Goal: Information Seeking & Learning: Find specific page/section

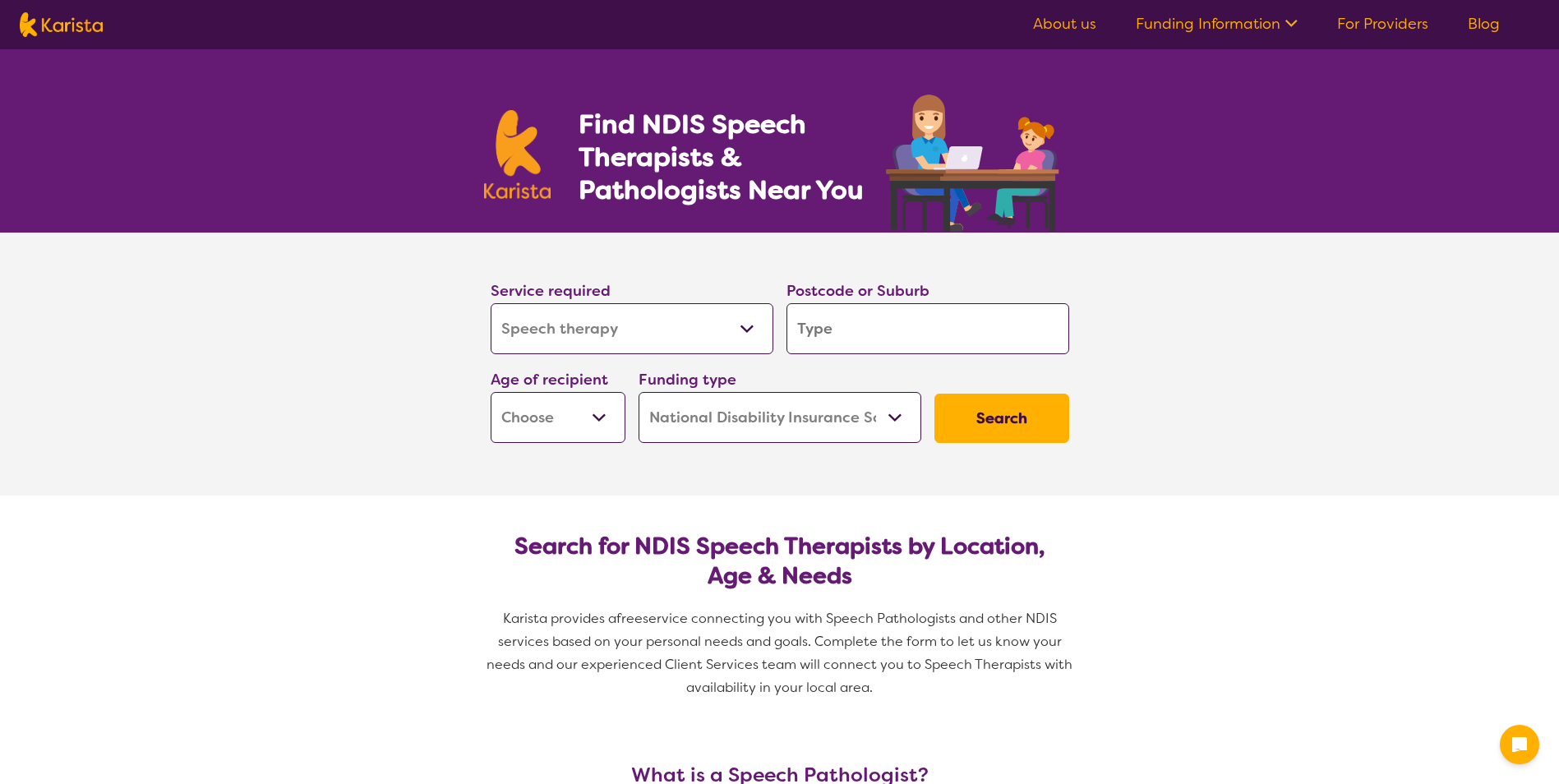
select select "Speech therapy"
select select "NDIS"
select select "Speech therapy"
select select "NDIS"
click at [897, 333] on input "search" at bounding box center [928, 328] width 283 height 51
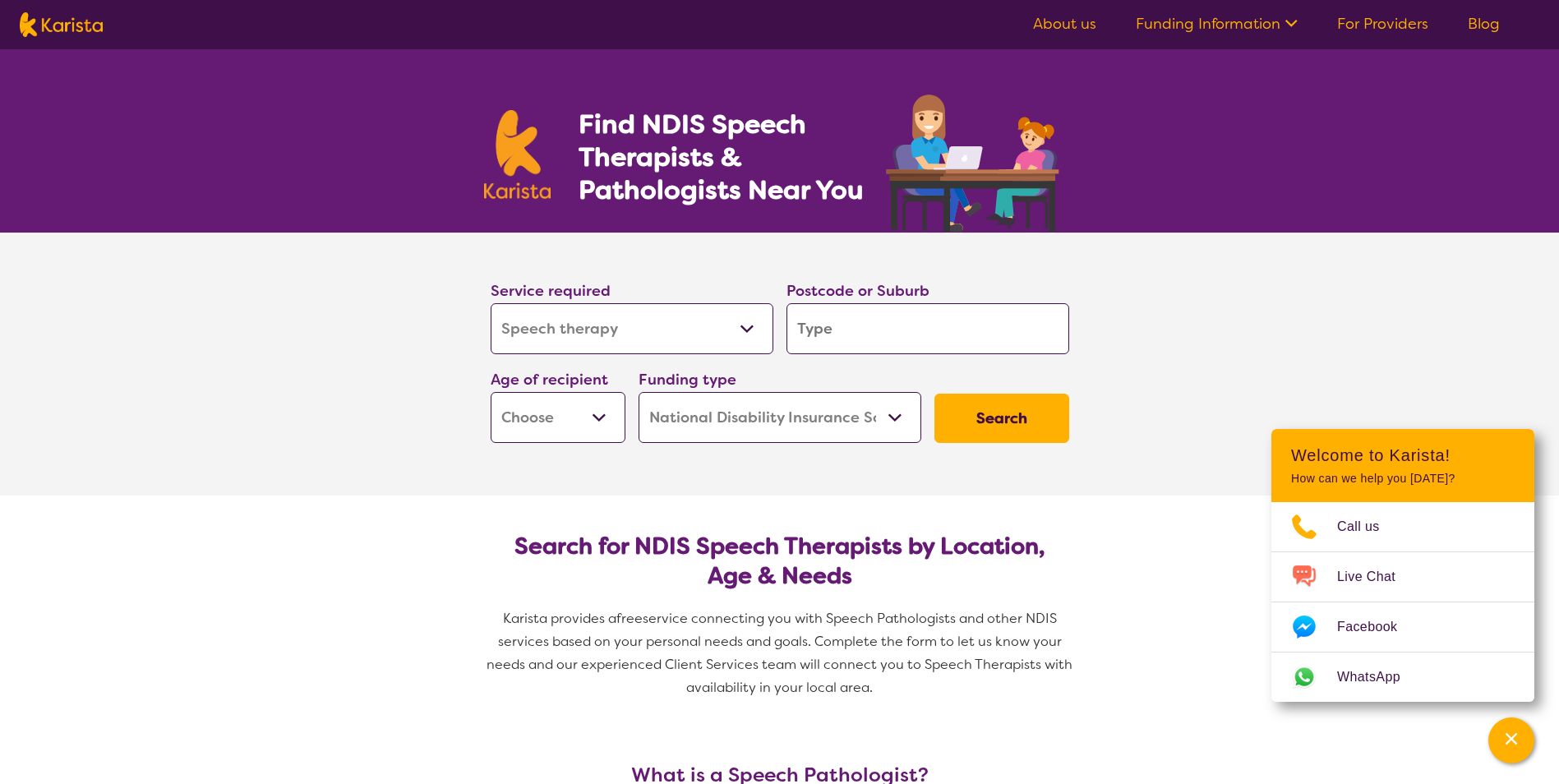
type input "5"
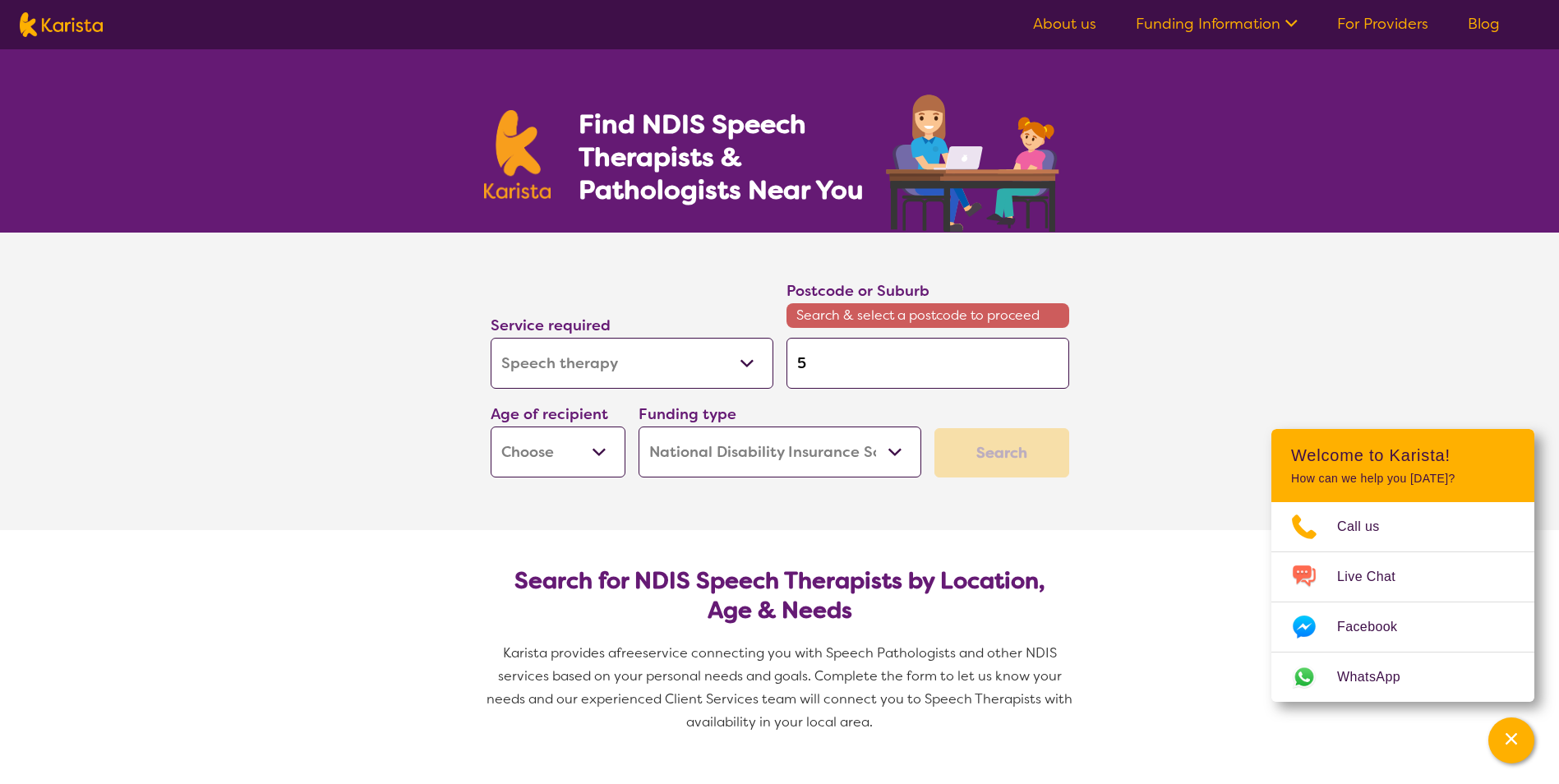
type input "51"
type input "512"
type input "5121"
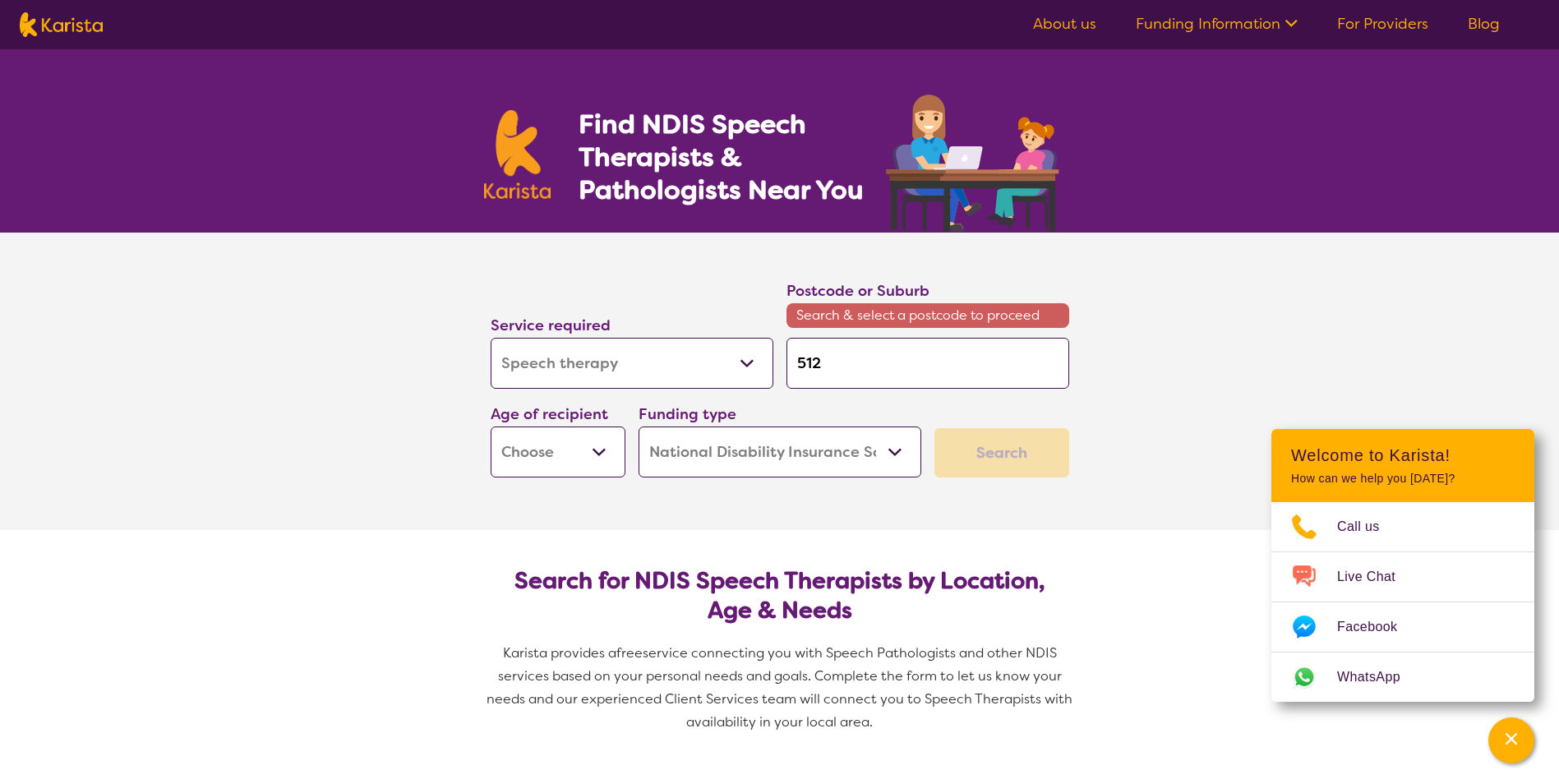
type input "5121"
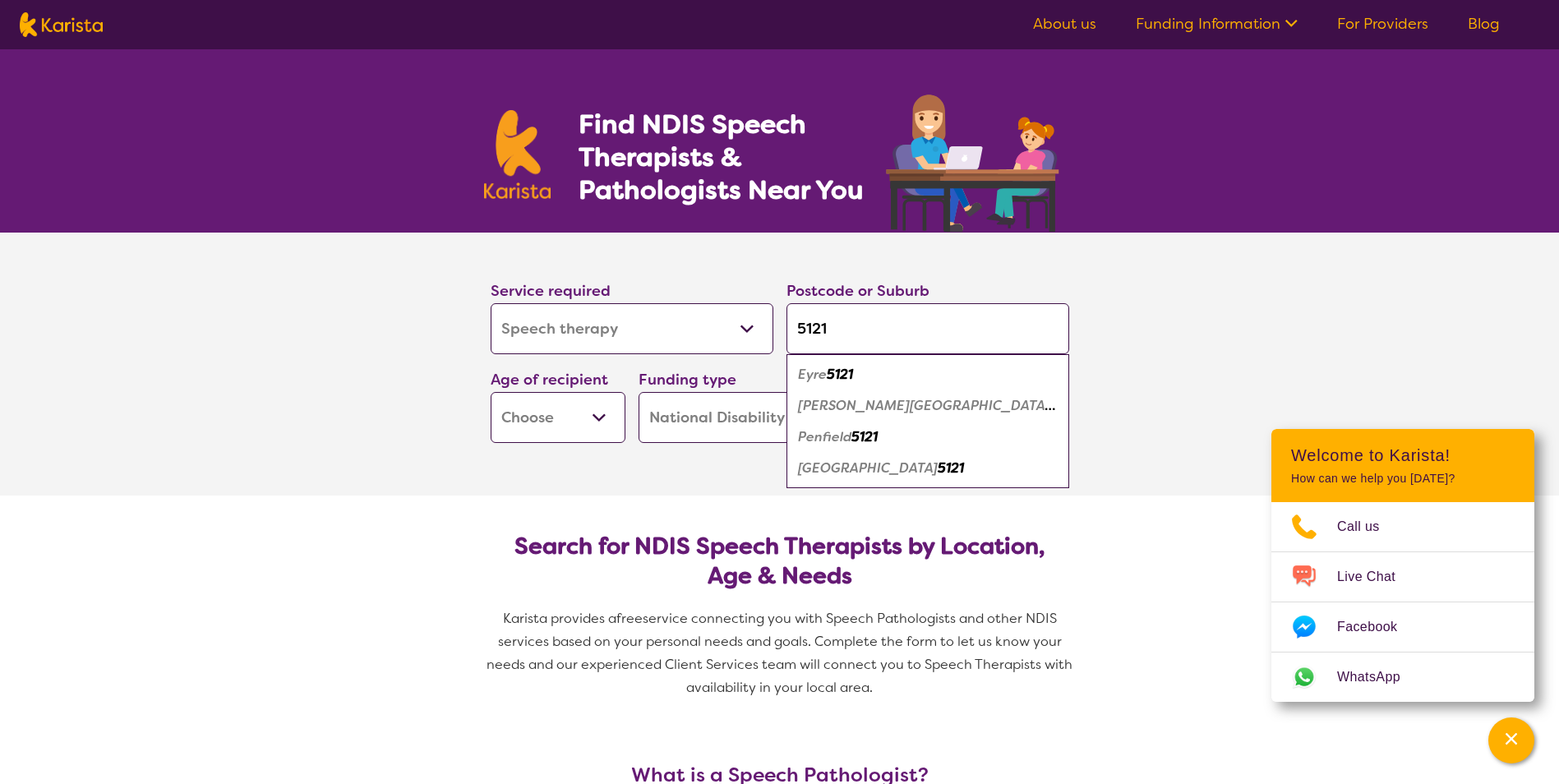
type input "5121"
click at [843, 375] on em "5121" at bounding box center [839, 374] width 26 height 17
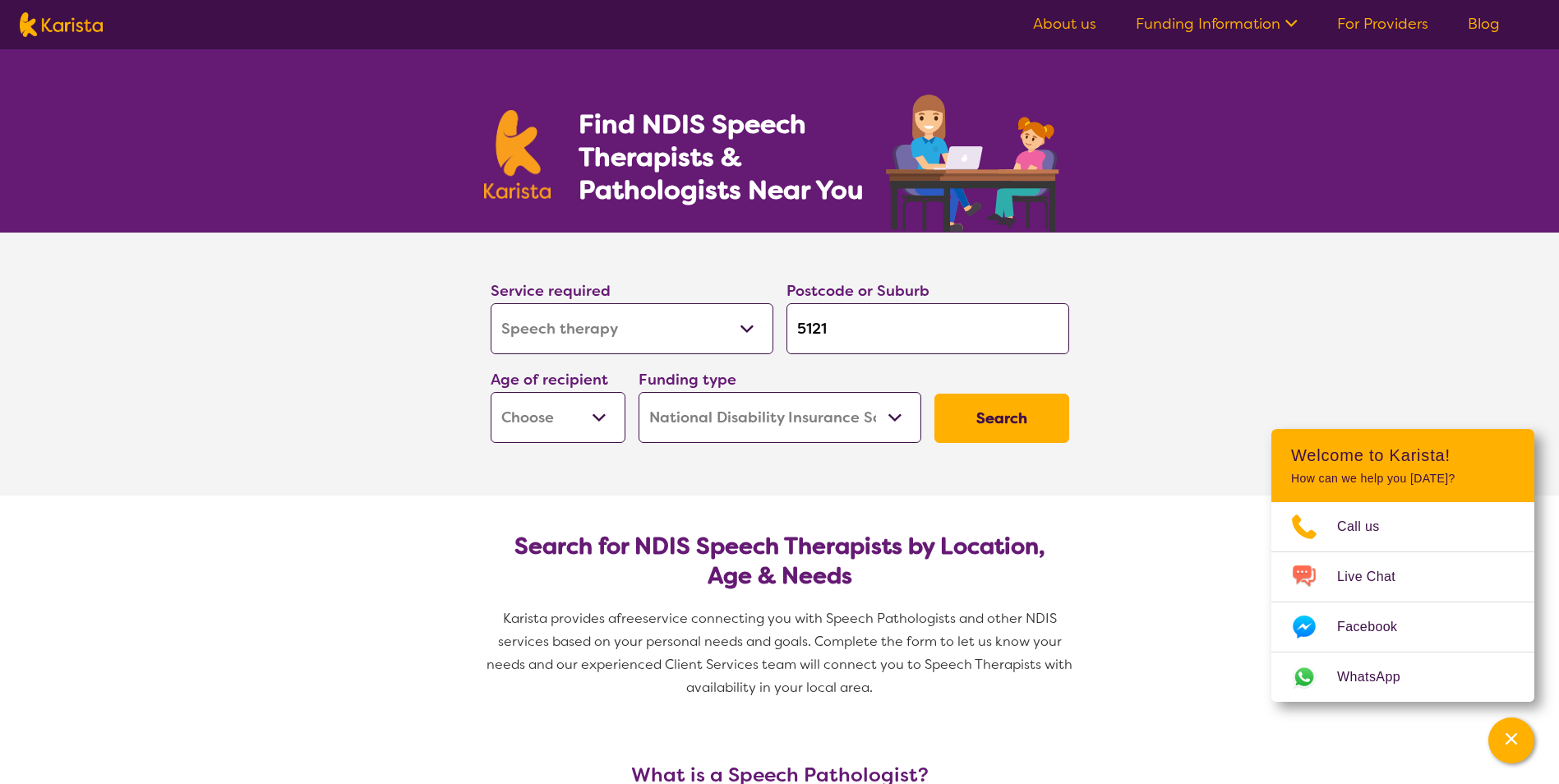
click at [550, 413] on select "Early Childhood - 0 to 9 Child - 10 to 11 Adolescent - 12 to 17 Adult - 18 to 6…" at bounding box center [558, 417] width 135 height 51
select select "EC"
click at [491, 392] on select "Early Childhood - 0 to 9 Child - 10 to 11 Adolescent - 12 to 17 Adult - 18 to 6…" at bounding box center [558, 417] width 135 height 51
select select "EC"
click at [751, 426] on select "Home Care Package (HCP) National Disability Insurance Scheme (NDIS) I don't know" at bounding box center [780, 417] width 283 height 51
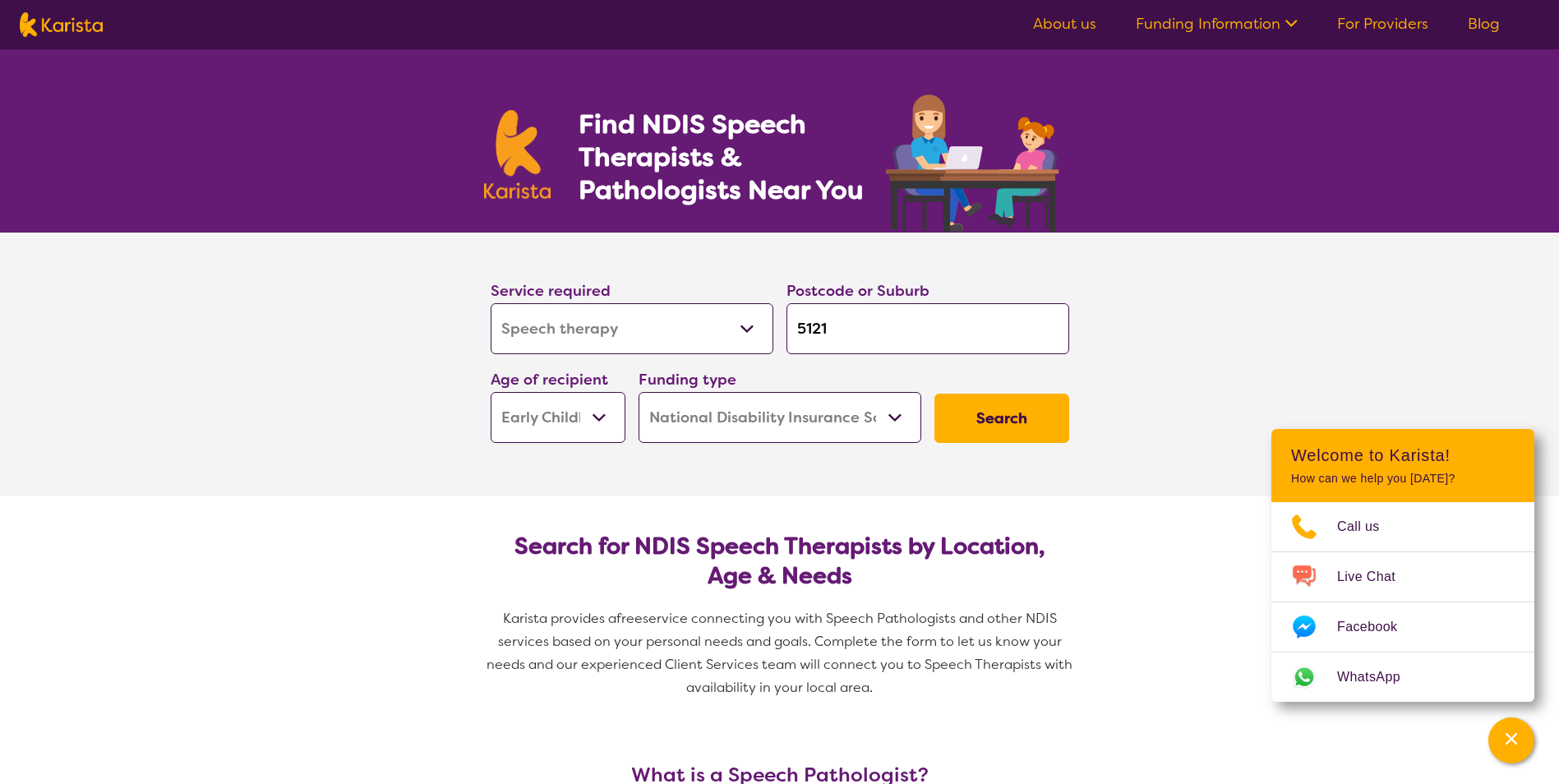
click at [751, 426] on select "Home Care Package (HCP) National Disability Insurance Scheme (NDIS) I don't know" at bounding box center [780, 417] width 283 height 51
click at [1011, 420] on button "Search" at bounding box center [1002, 417] width 135 height 49
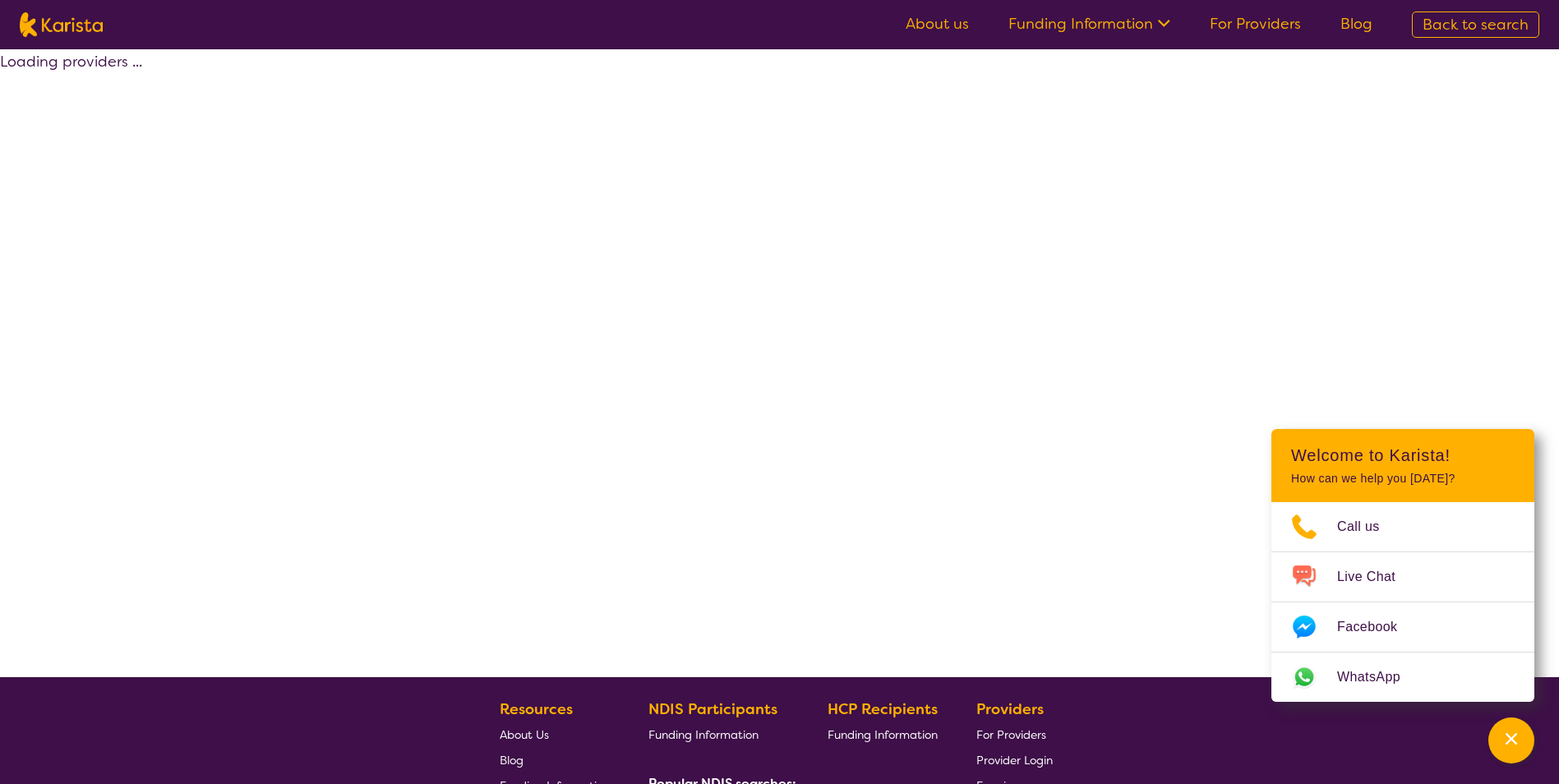
select select "by_score"
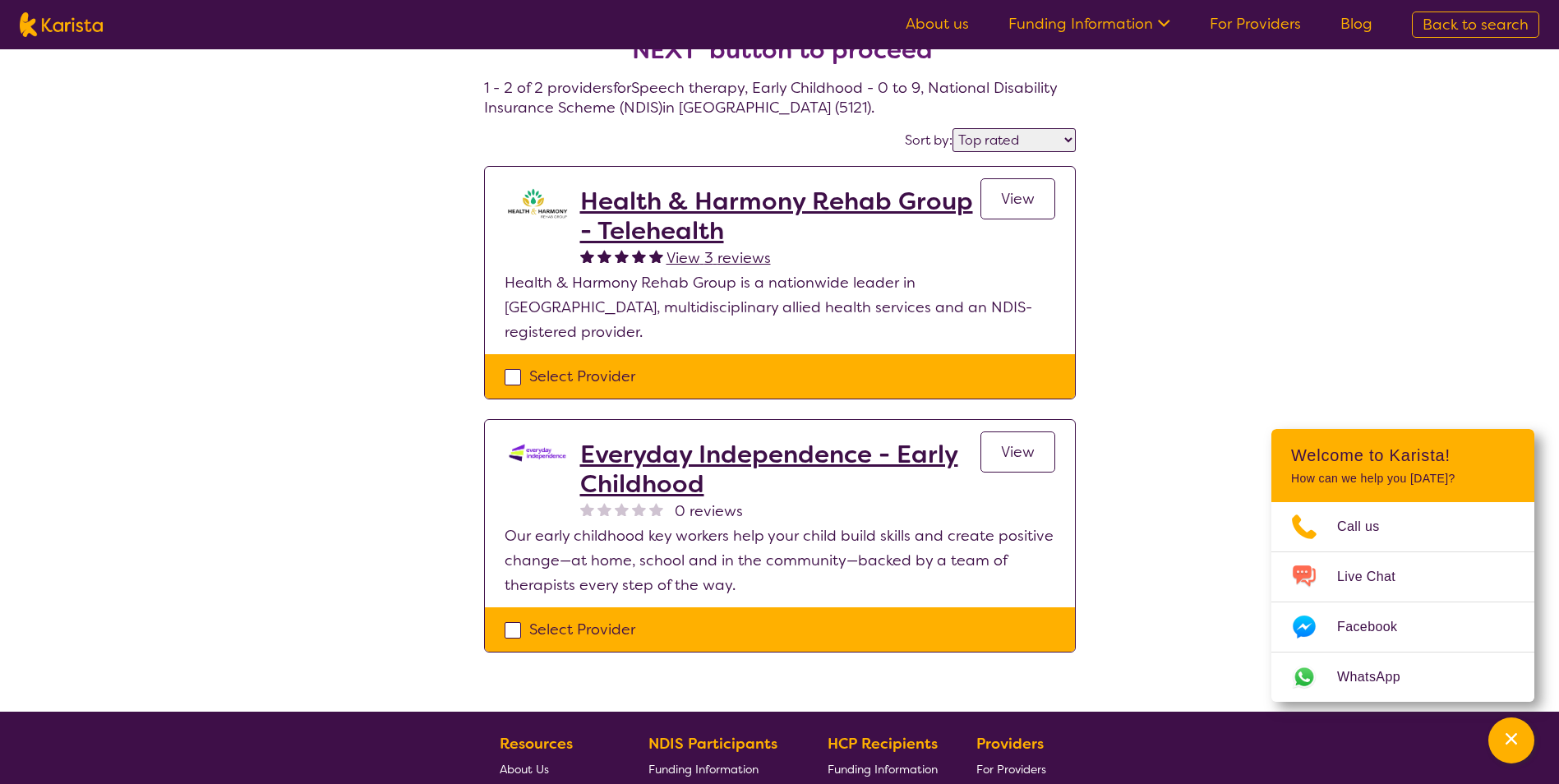
scroll to position [34, 0]
